Goal: Task Accomplishment & Management: Use online tool/utility

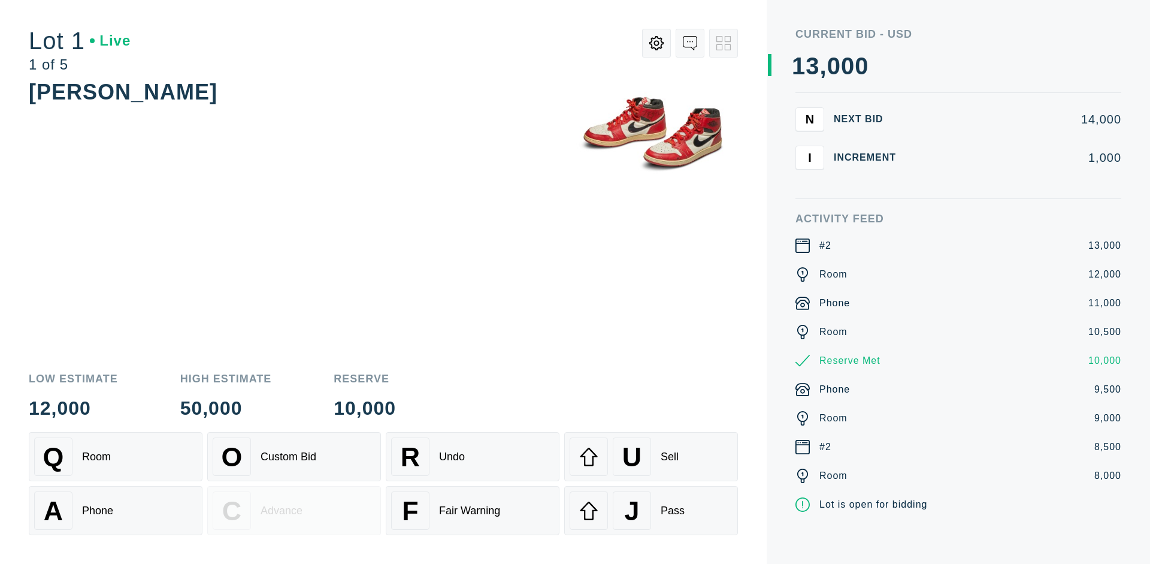
click at [116, 510] on div "A Phone" at bounding box center [115, 510] width 163 height 38
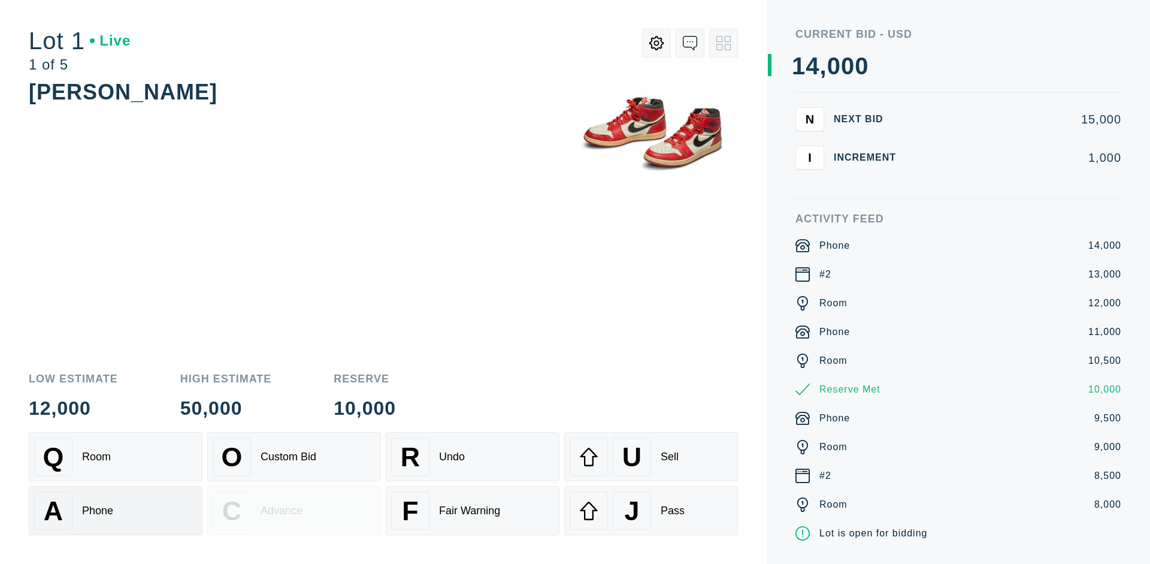
click at [116, 456] on div "Q Room" at bounding box center [115, 456] width 163 height 38
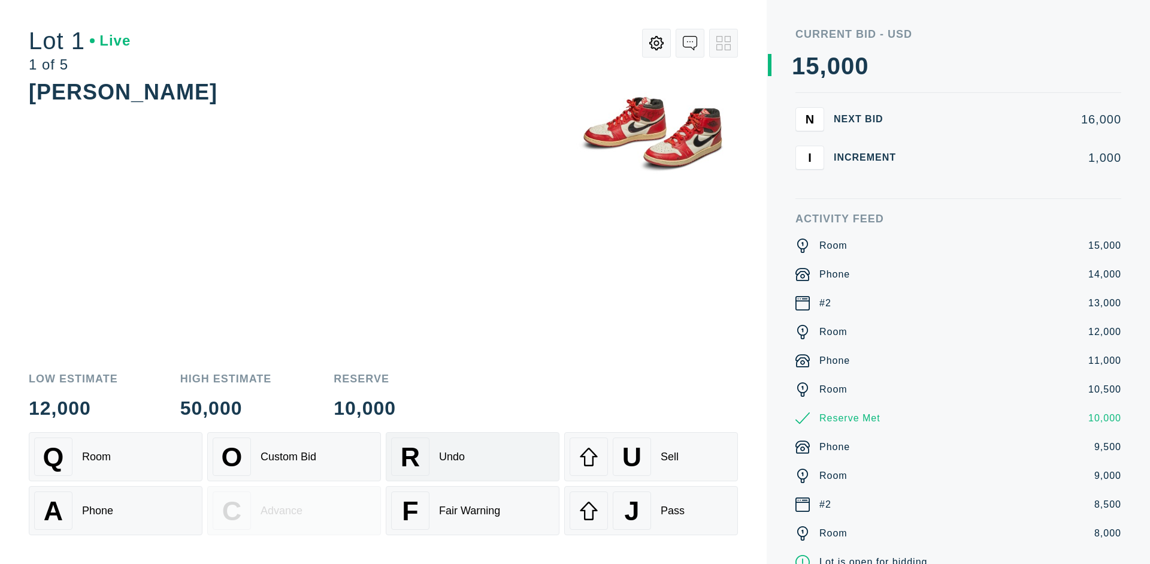
click at [473, 456] on div "R Undo" at bounding box center [472, 456] width 163 height 38
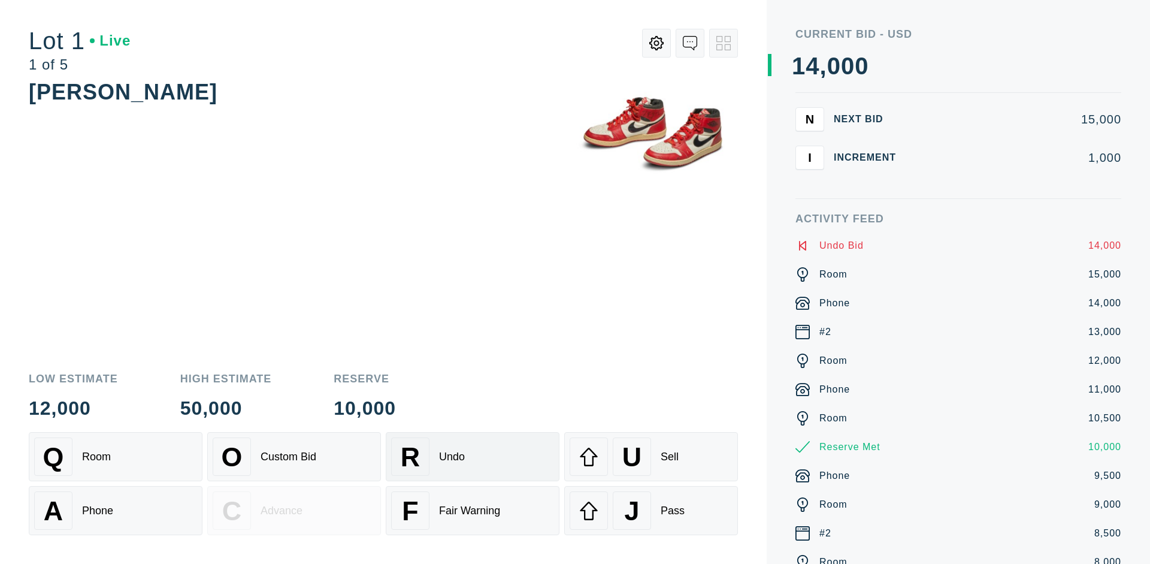
click at [116, 456] on div "Q Room" at bounding box center [115, 456] width 163 height 38
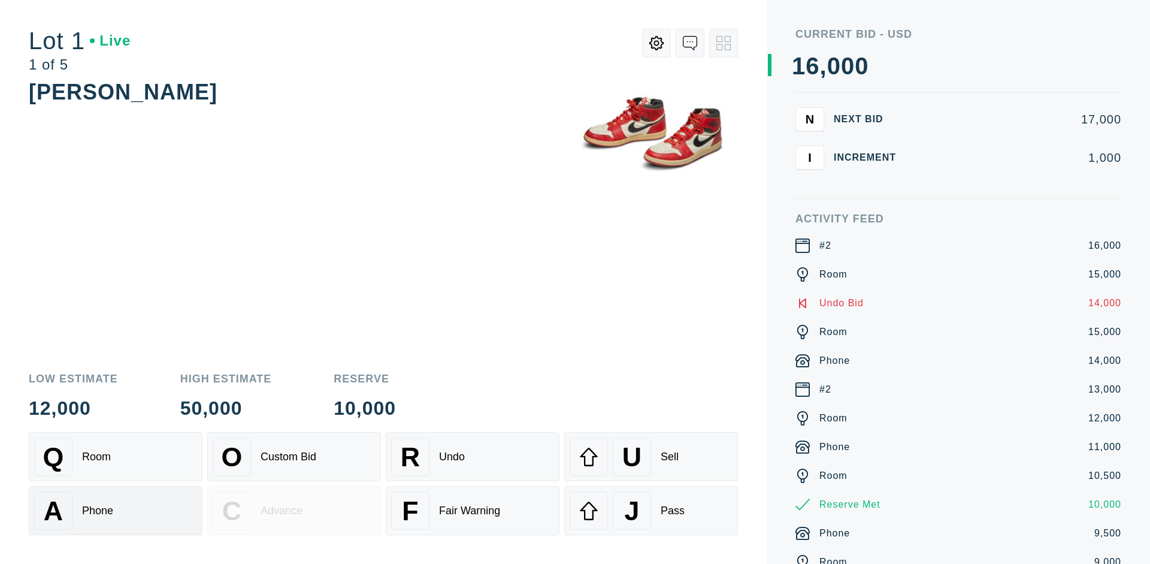
click at [116, 510] on div "A Phone" at bounding box center [115, 510] width 163 height 38
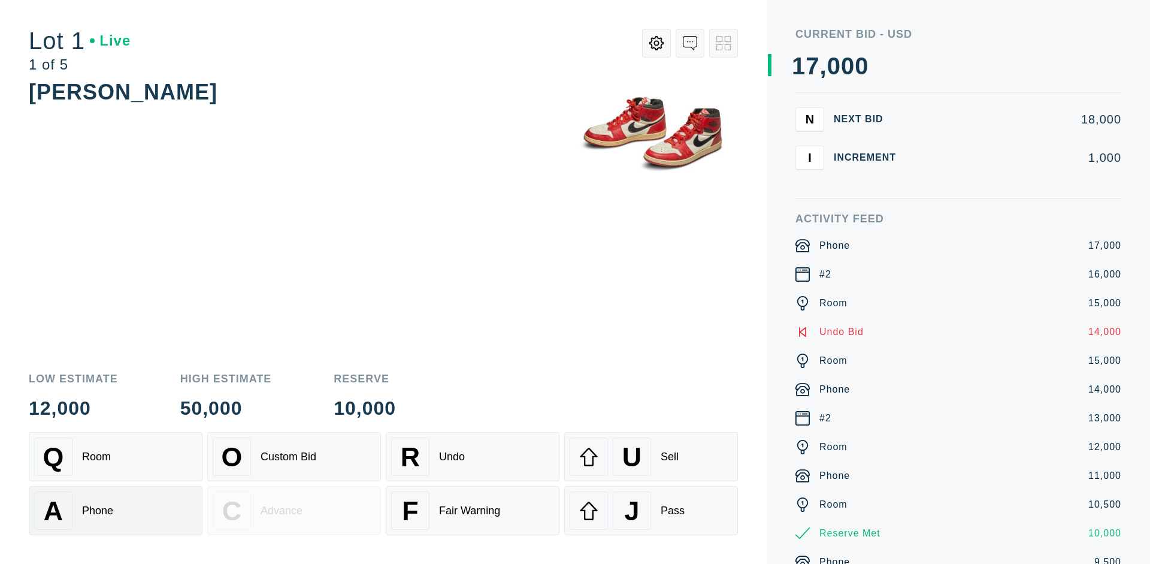
click at [116, 456] on div "Q Room" at bounding box center [115, 456] width 163 height 38
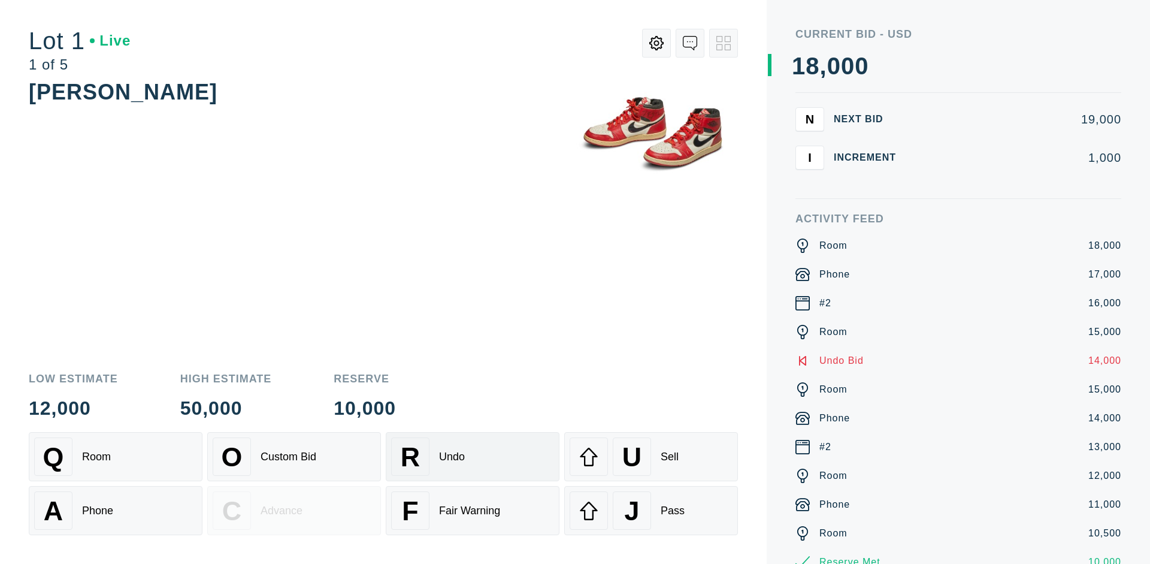
click at [473, 456] on div "R Undo" at bounding box center [472, 456] width 163 height 38
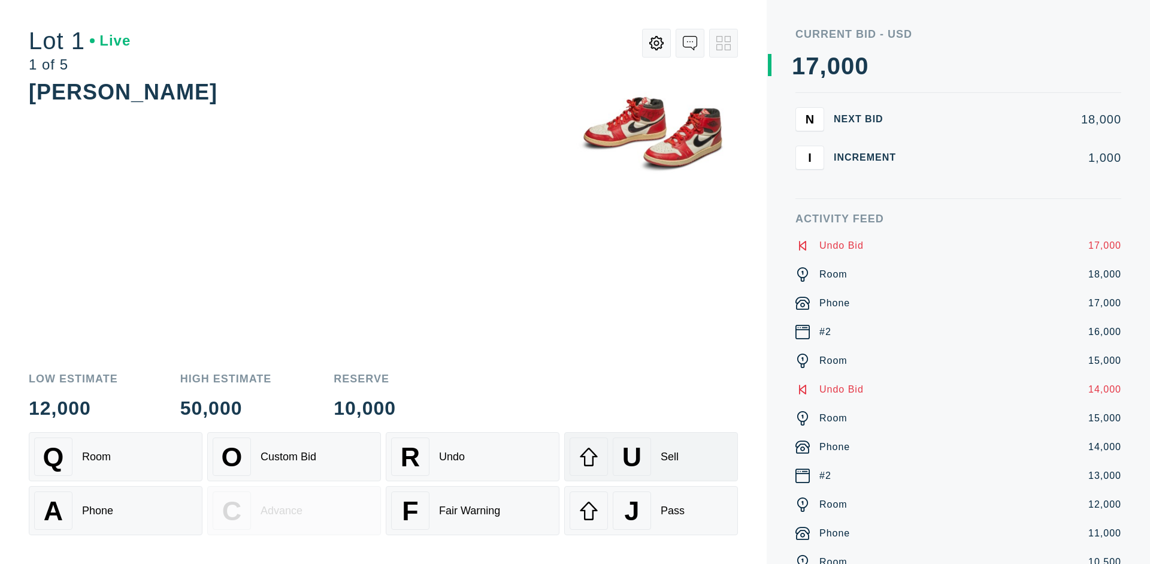
click at [651, 456] on div "U Sell" at bounding box center [651, 456] width 163 height 38
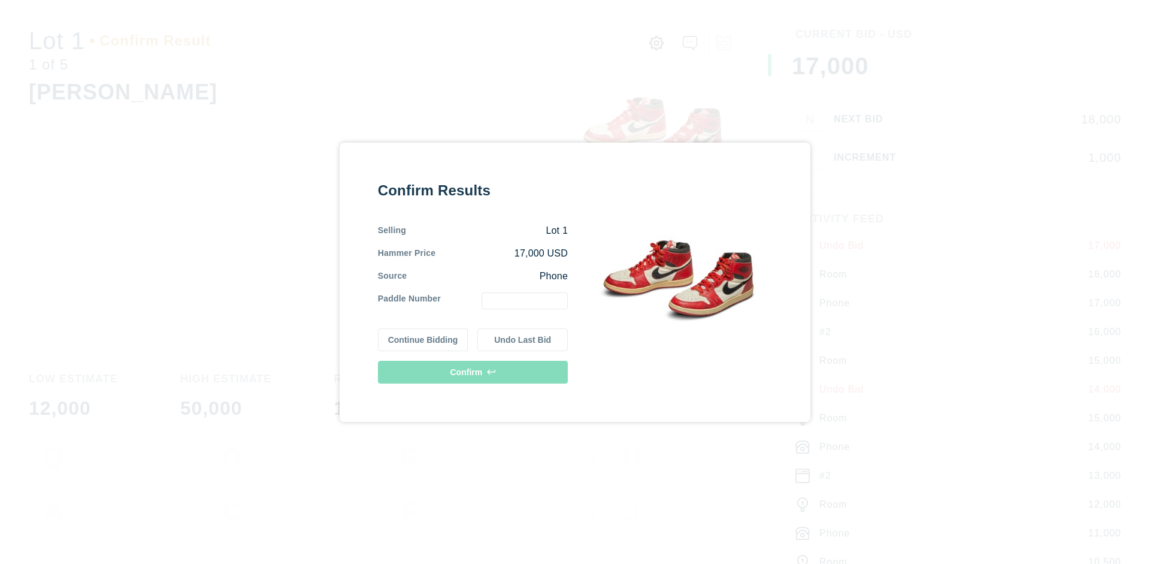
click at [423, 339] on button "Continue Bidding" at bounding box center [423, 339] width 90 height 23
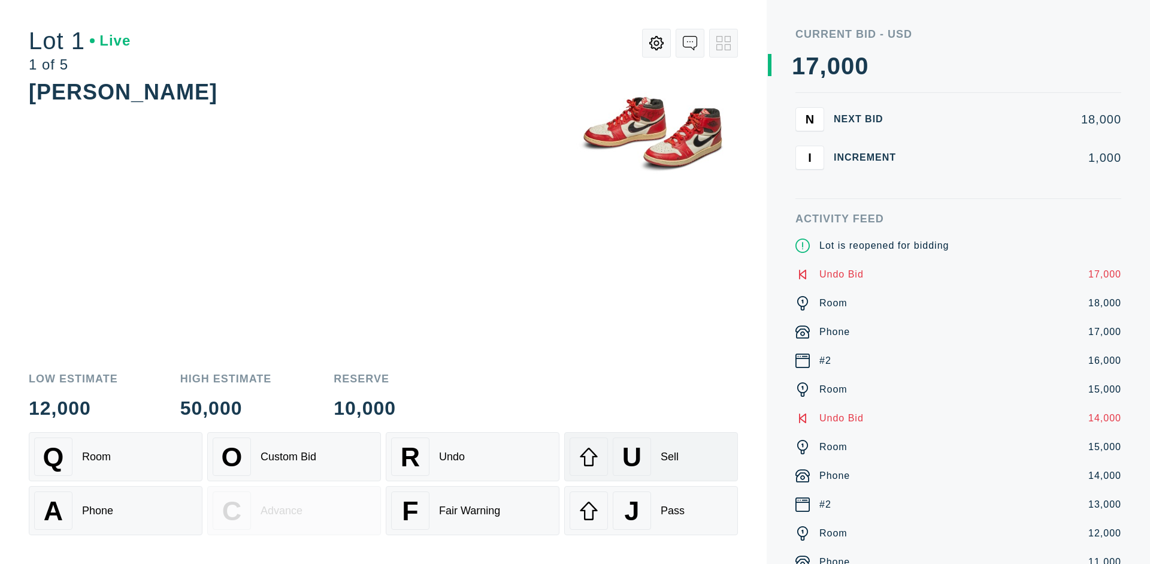
click at [651, 456] on div "U Sell" at bounding box center [651, 456] width 163 height 38
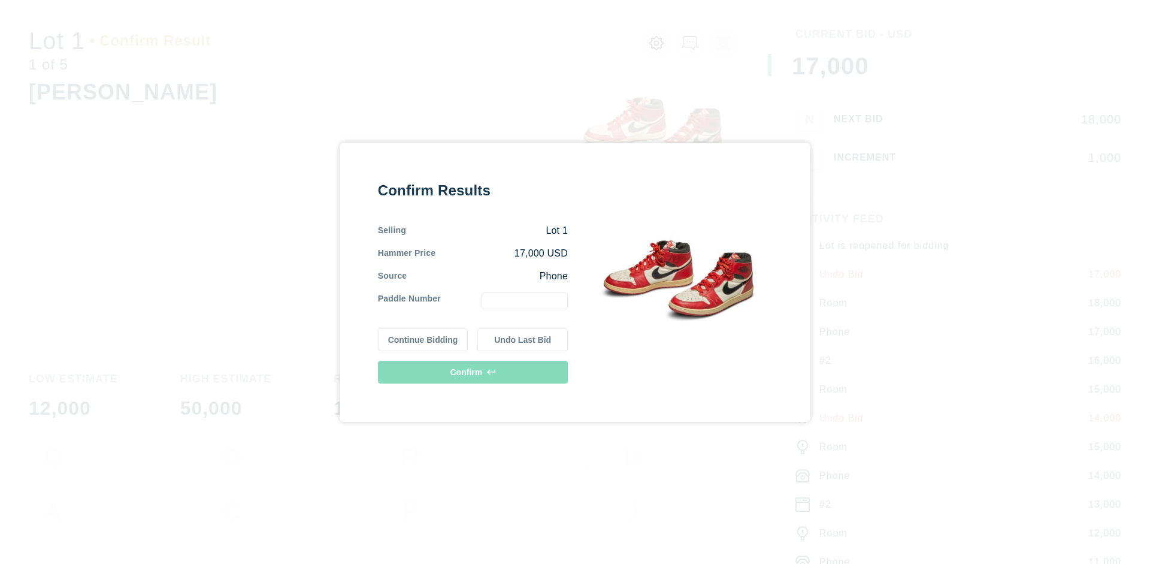
click at [523, 339] on button "Undo Last Bid" at bounding box center [522, 339] width 90 height 23
click at [423, 337] on button "Continue Bidding" at bounding box center [423, 339] width 90 height 23
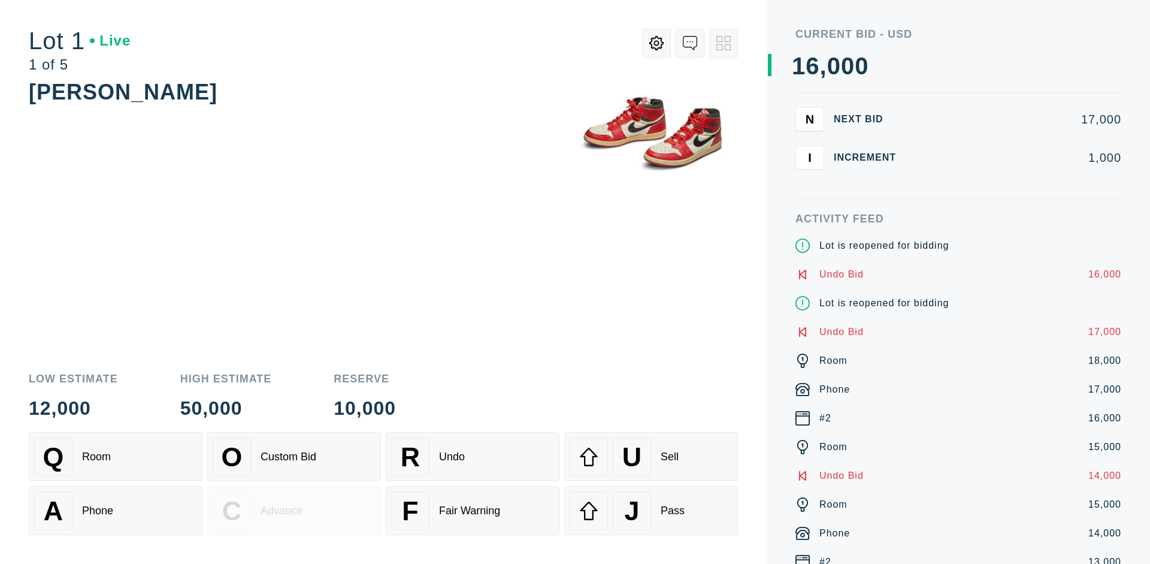
click at [651, 510] on div "J Pass" at bounding box center [651, 510] width 163 height 38
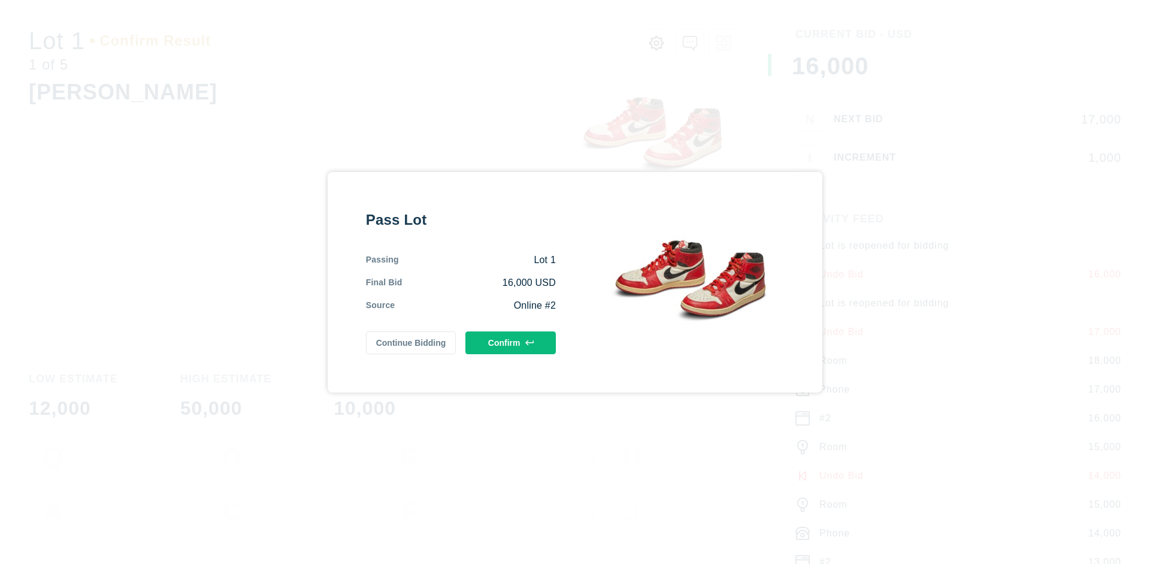
click at [511, 342] on button "Confirm" at bounding box center [510, 342] width 90 height 23
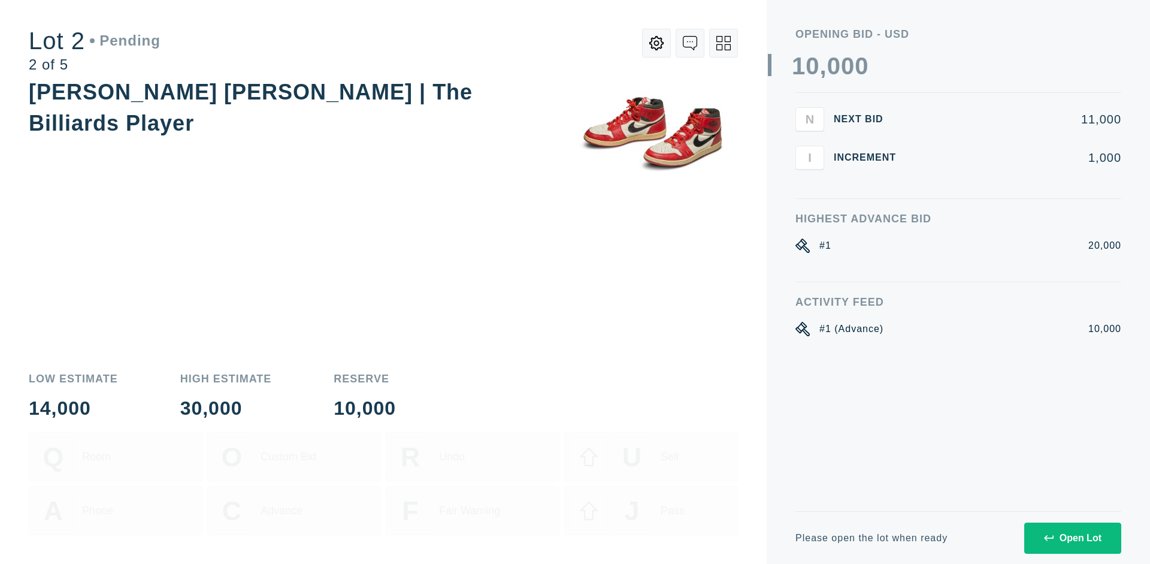
click at [1072, 537] on div "Open Lot" at bounding box center [1073, 537] width 58 height 11
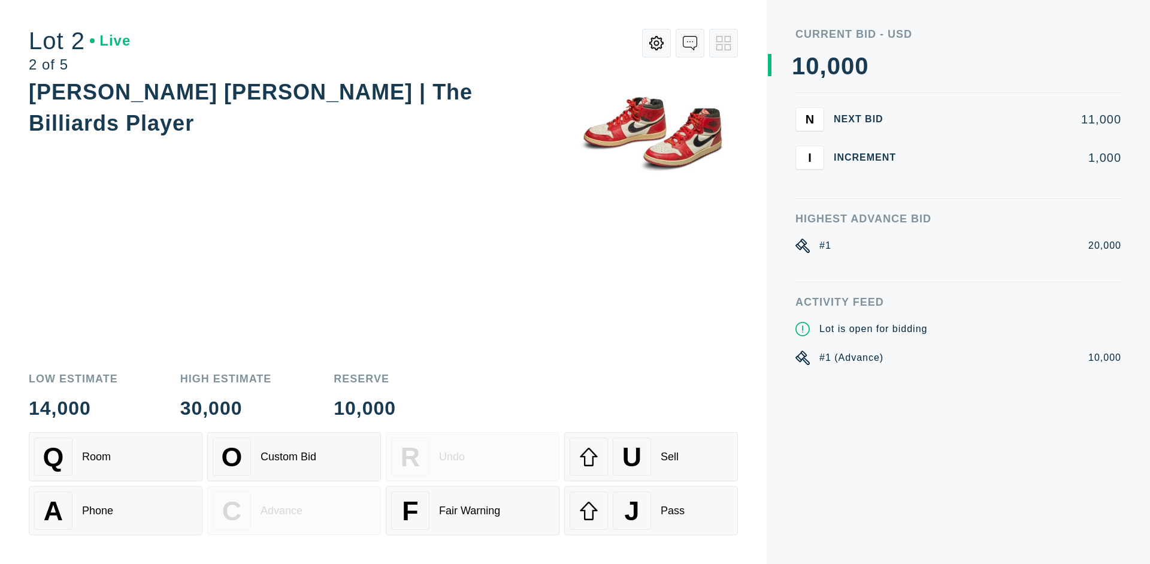
click at [116, 456] on div "Q Room" at bounding box center [115, 456] width 163 height 38
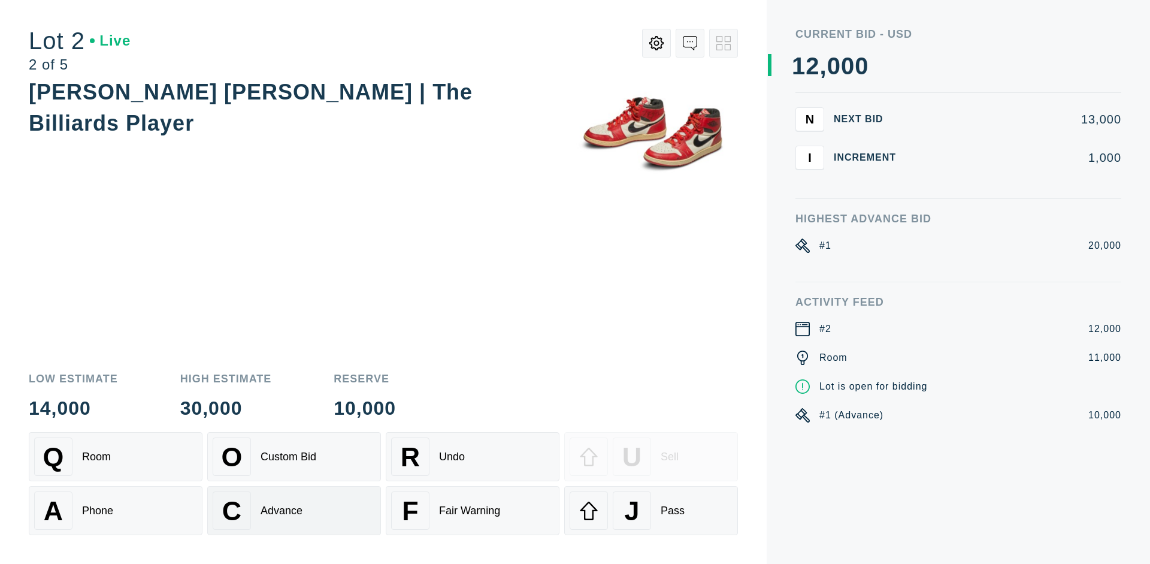
click at [294, 510] on div "Advance" at bounding box center [282, 510] width 42 height 13
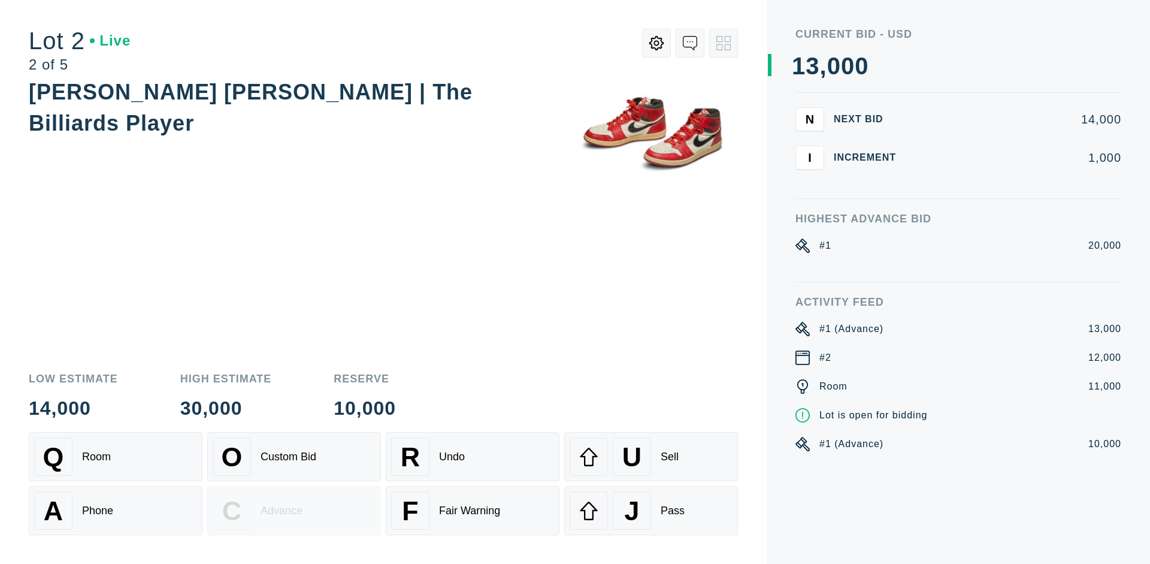
click at [651, 456] on div "U Sell" at bounding box center [651, 456] width 163 height 38
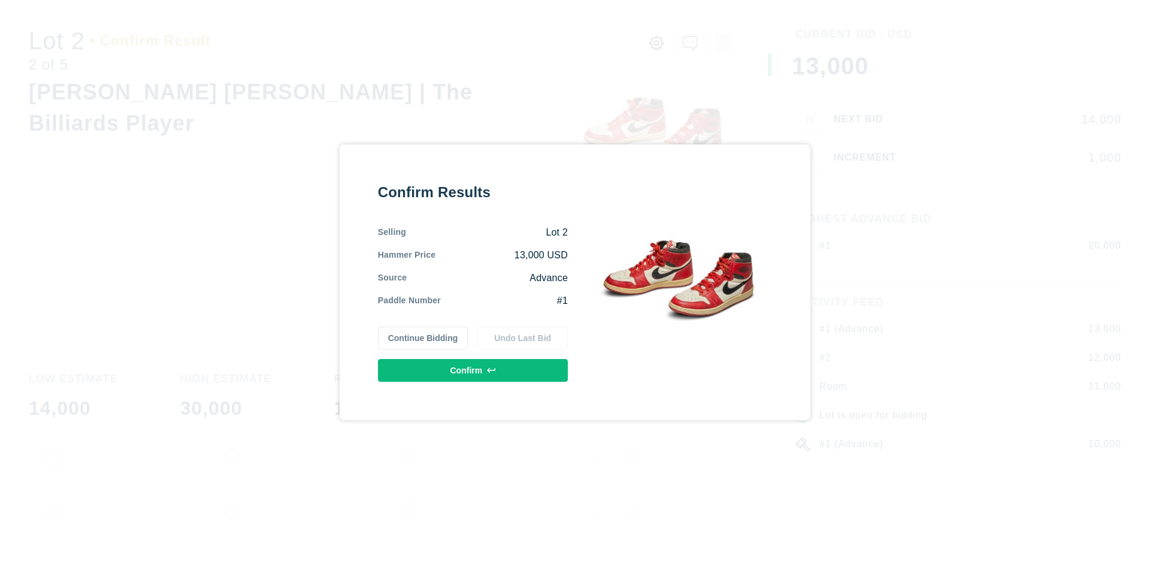
click at [473, 370] on button "Confirm" at bounding box center [473, 370] width 190 height 23
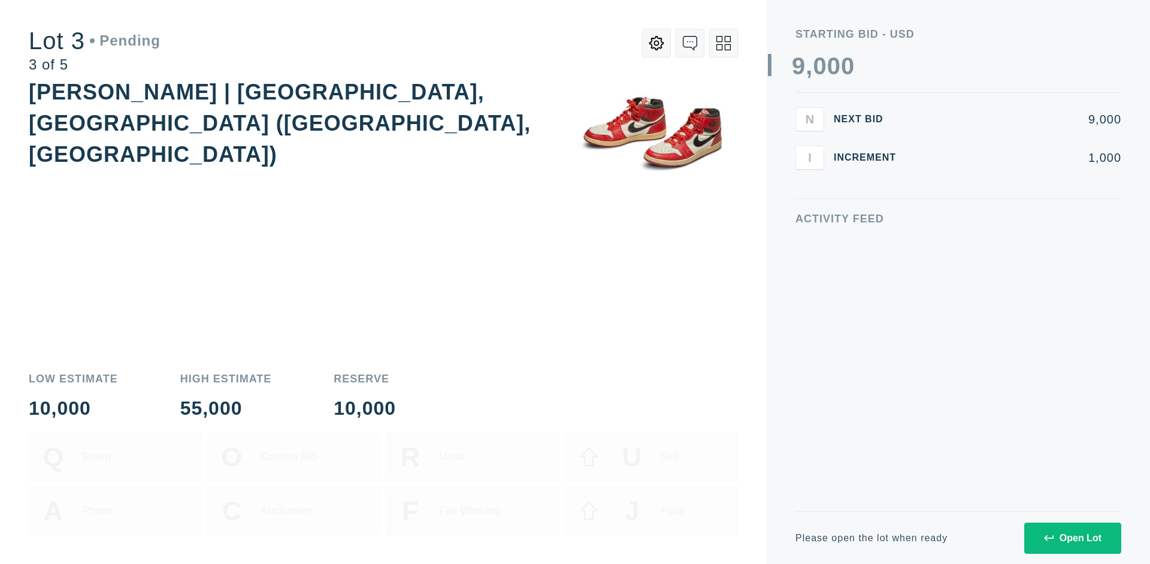
click at [1072, 537] on div "Open Lot" at bounding box center [1073, 537] width 58 height 11
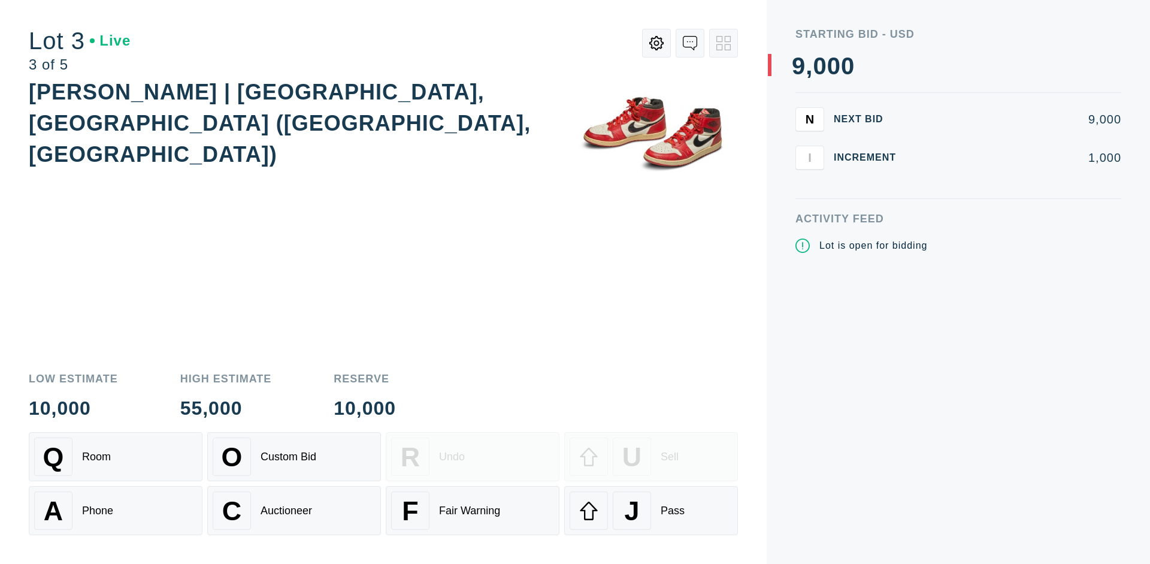
click at [651, 510] on div "J Pass" at bounding box center [651, 510] width 163 height 38
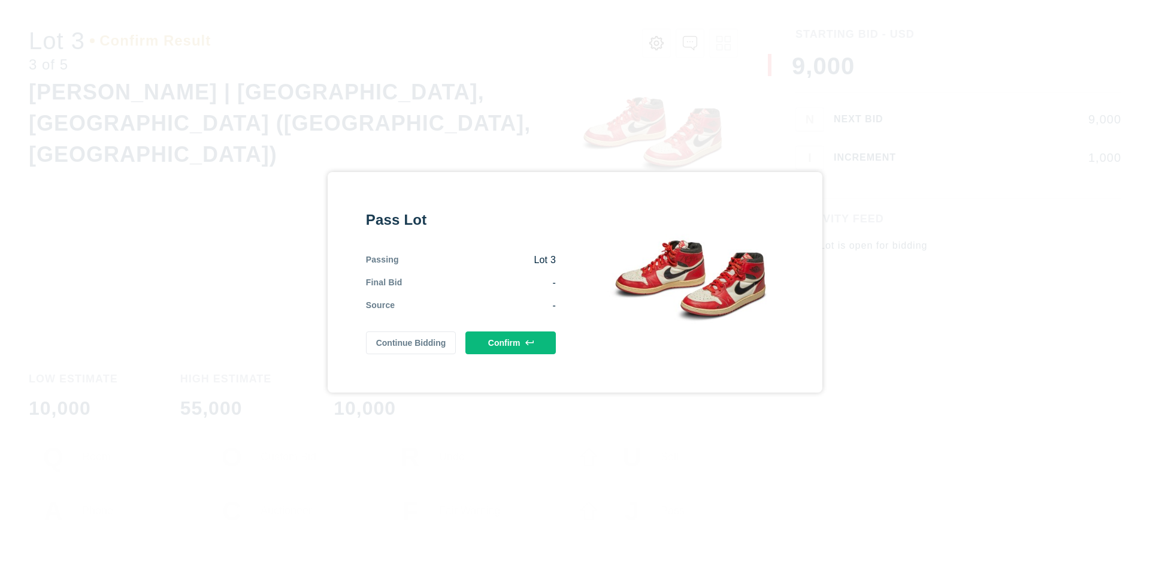
click at [511, 342] on button "Confirm" at bounding box center [510, 342] width 90 height 23
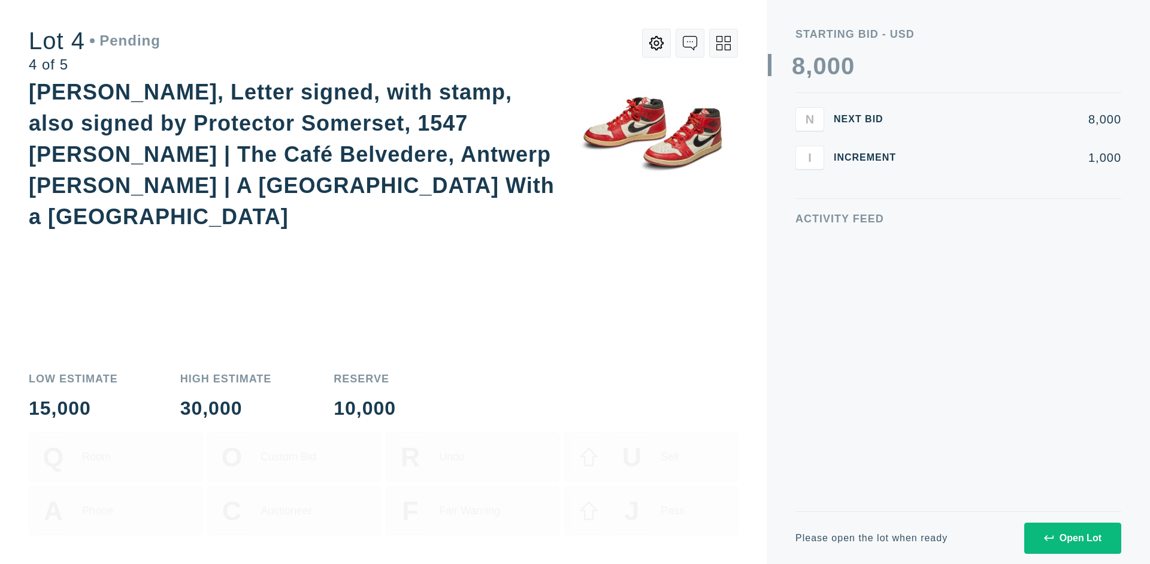
click at [1072, 537] on div "Open Lot" at bounding box center [1073, 537] width 58 height 11
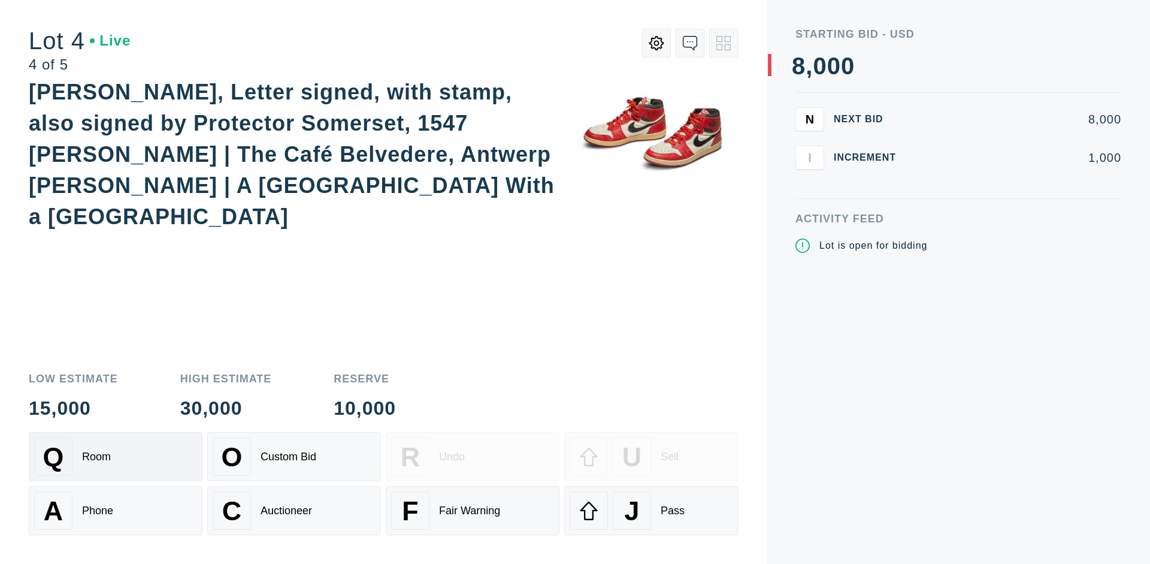
click at [116, 456] on div "Q Room" at bounding box center [115, 456] width 163 height 38
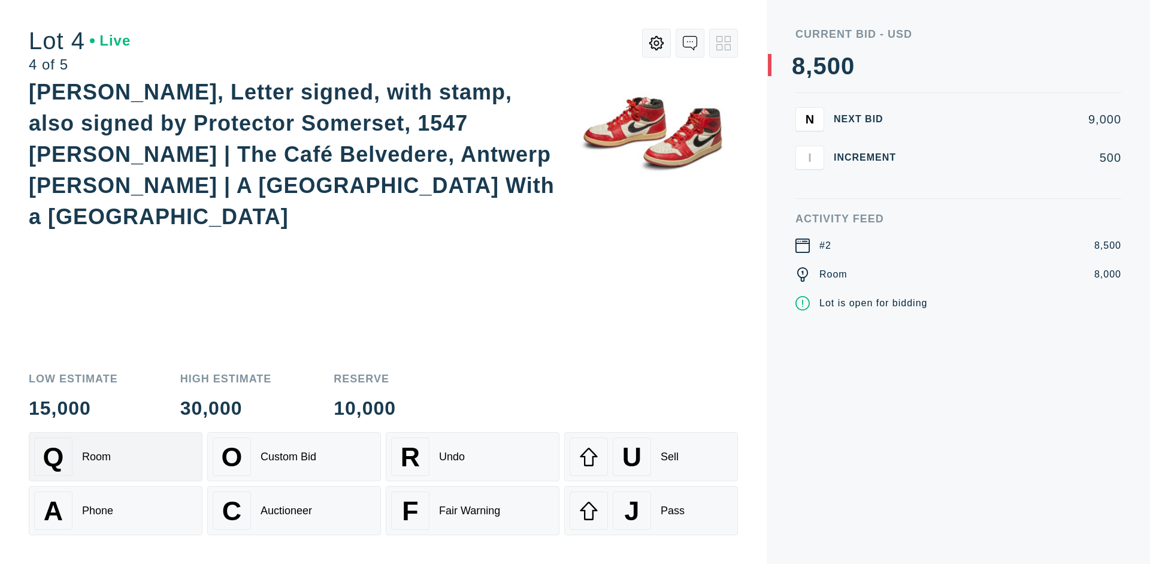
click at [294, 510] on div "Auctioneer" at bounding box center [287, 510] width 52 height 13
click at [651, 510] on div "J Pass" at bounding box center [651, 510] width 163 height 38
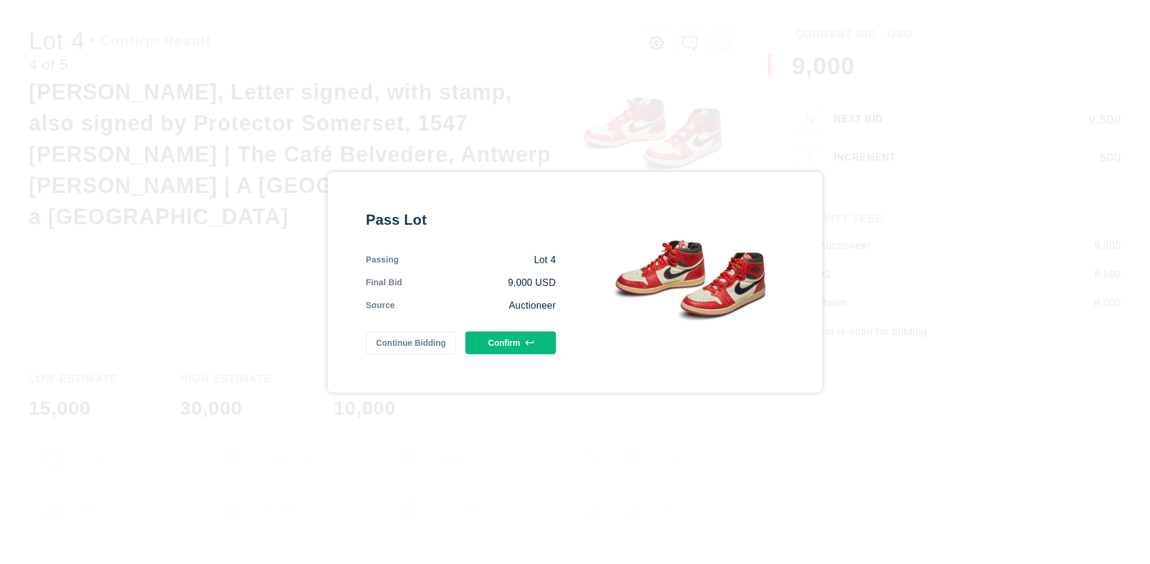
click at [511, 342] on button "Confirm" at bounding box center [510, 342] width 90 height 23
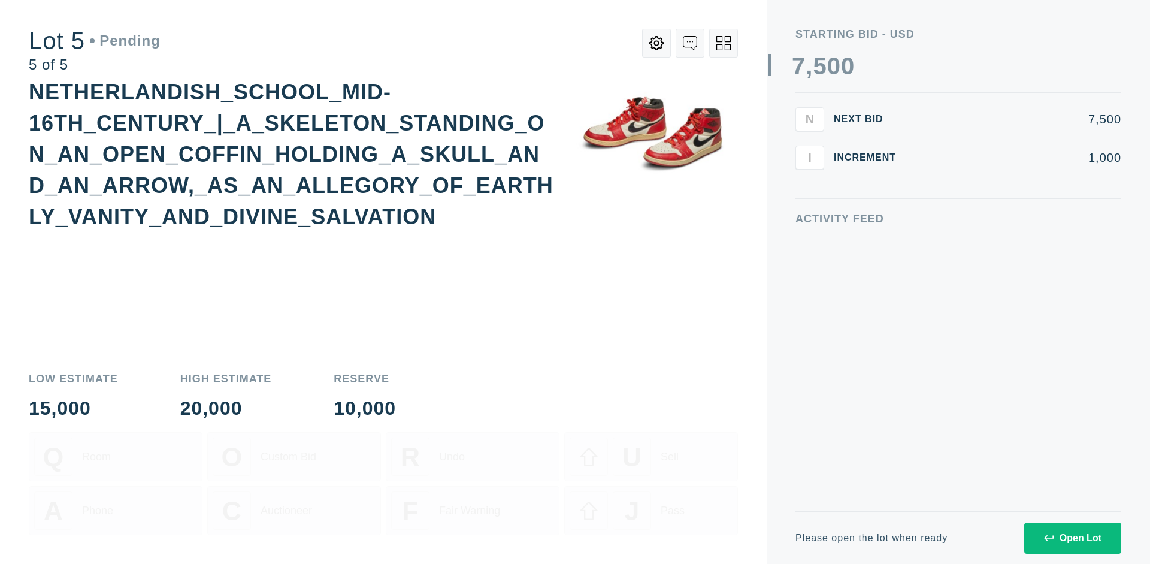
click at [1072, 537] on div "Open Lot" at bounding box center [1073, 537] width 58 height 11
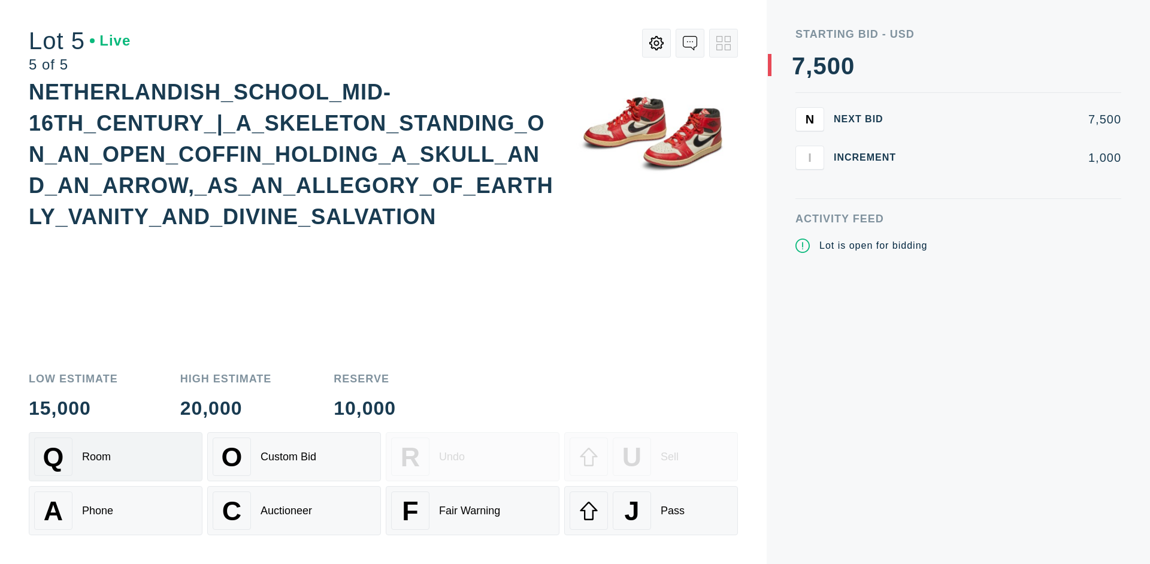
click at [116, 456] on div "Q Room" at bounding box center [115, 456] width 163 height 38
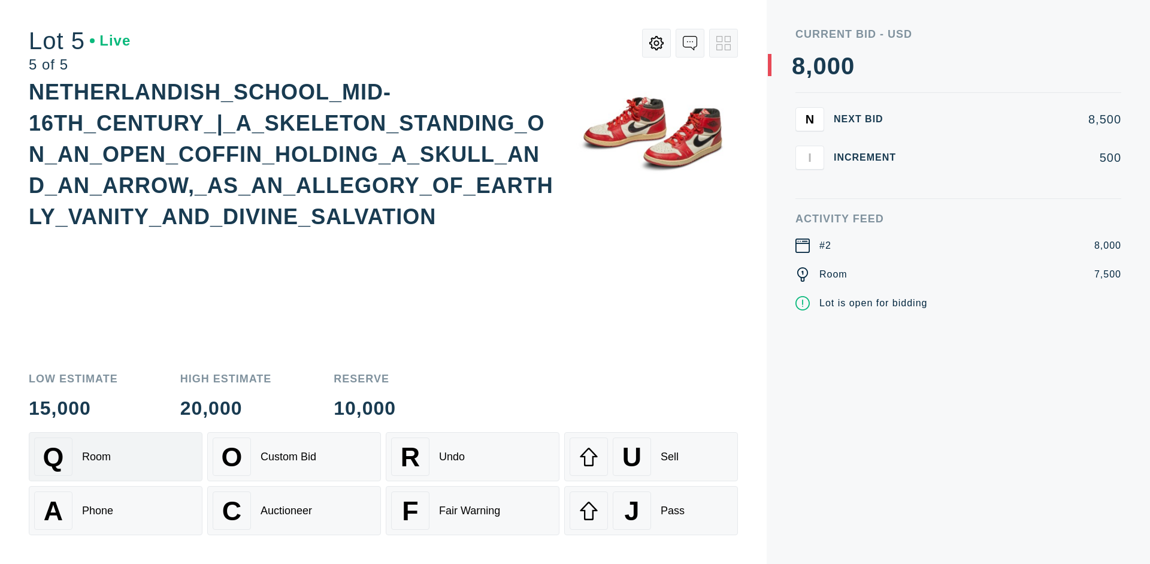
click at [116, 456] on div "Q Room" at bounding box center [115, 456] width 163 height 38
click at [651, 456] on div "U Sell" at bounding box center [651, 456] width 163 height 38
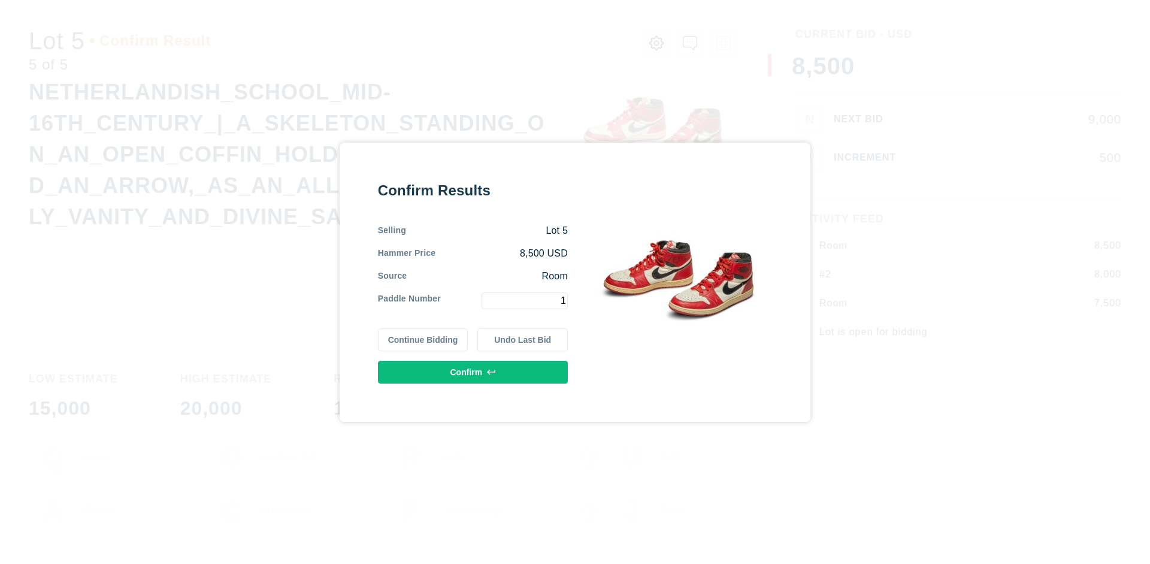
type input "1"
click at [473, 371] on button "Confirm" at bounding box center [473, 372] width 190 height 23
